Goal: Task Accomplishment & Management: Use online tool/utility

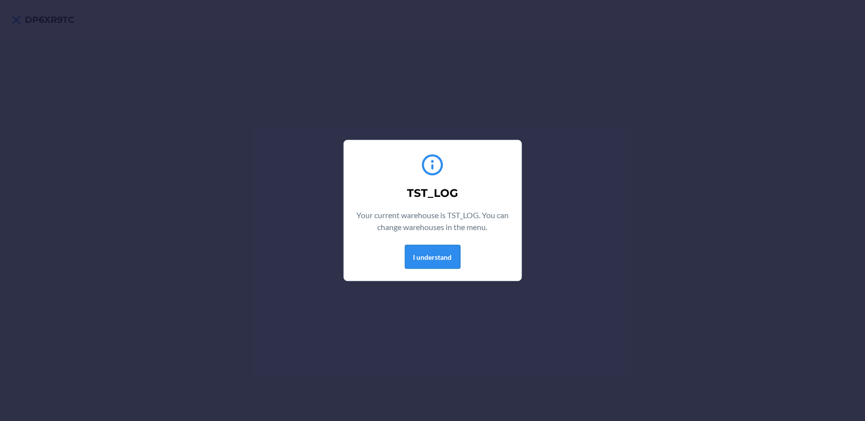
click at [448, 260] on button "I understand" at bounding box center [433, 257] width 56 height 24
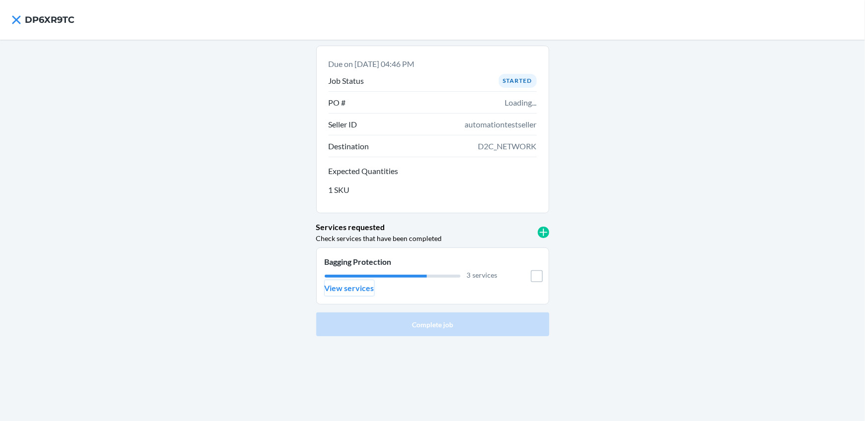
click at [367, 289] on p "View services" at bounding box center [350, 288] width 50 height 12
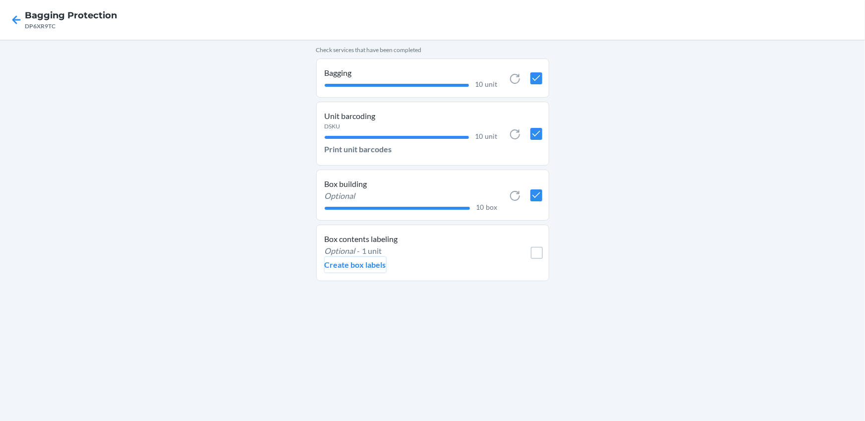
click at [367, 265] on p "Create box labels" at bounding box center [355, 265] width 61 height 12
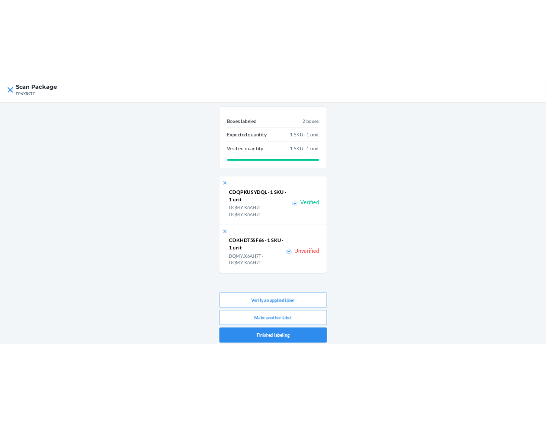
scroll to position [5, 0]
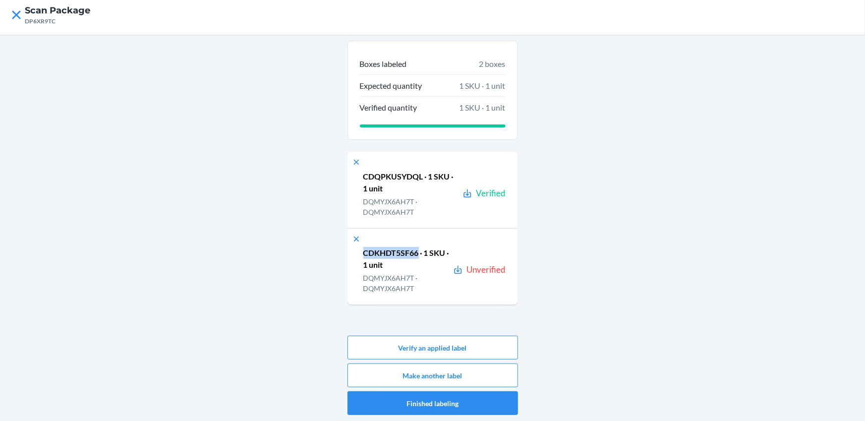
drag, startPoint x: 361, startPoint y: 251, endPoint x: 418, endPoint y: 249, distance: 57.0
click at [418, 249] on div "CDKHDT5SF66 · 1 SKU · 1 unit DQMYJX6AH7T · DQMYJX6AH7T Unverified" at bounding box center [428, 270] width 155 height 46
copy p "CDKHDT5SF66"
click at [438, 345] on button "Verify an applied label" at bounding box center [433, 348] width 171 height 24
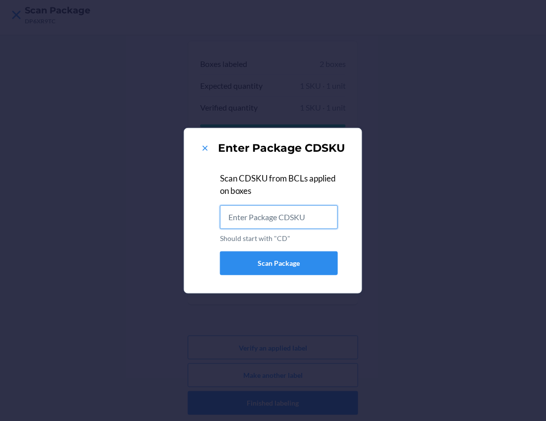
click at [325, 218] on input "Should start with "CD"" at bounding box center [279, 217] width 118 height 24
paste input "CDKHDT5SF66"
type input "CDKHDT5SF66"
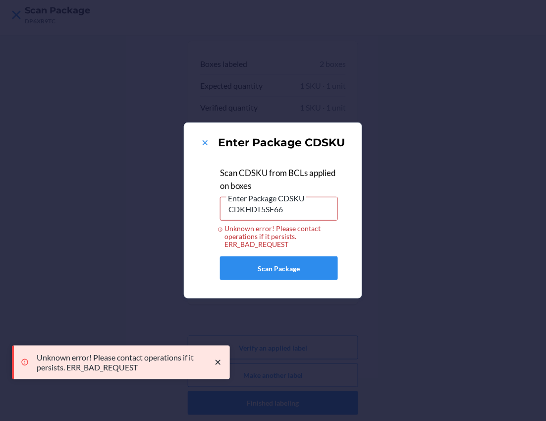
click at [438, 205] on div "Enter Package CDSKU Scan CDSKU from BCLs applied on boxes Enter Package CDSKU C…" at bounding box center [273, 210] width 546 height 421
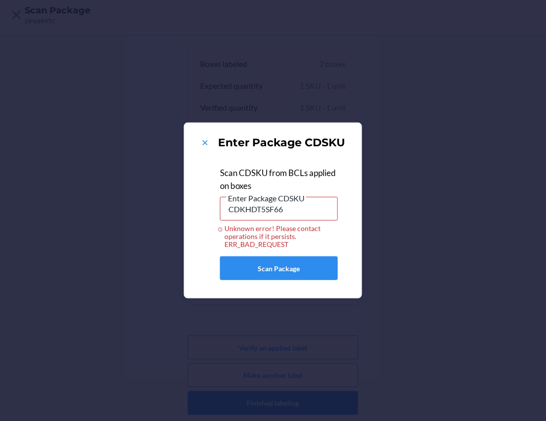
click at [429, 160] on div "Enter Package CDSKU Scan CDSKU from BCLs applied on boxes Enter Package CDSKU C…" at bounding box center [273, 210] width 546 height 421
click at [440, 179] on div "Enter Package CDSKU Scan CDSKU from BCLs applied on boxes Enter Package CDSKU C…" at bounding box center [273, 210] width 546 height 421
